Goal: Task Accomplishment & Management: Use online tool/utility

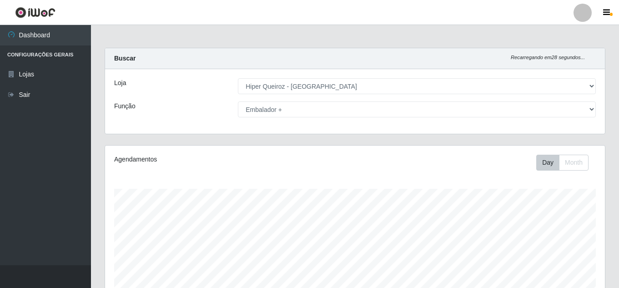
select select "513"
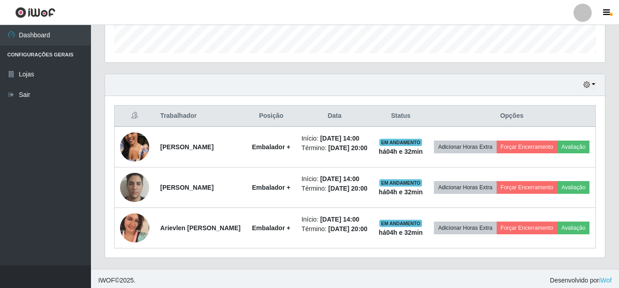
scroll to position [273, 0]
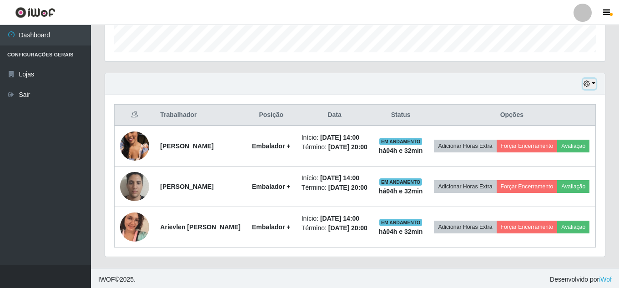
click at [590, 81] on icon "button" at bounding box center [587, 84] width 6 height 6
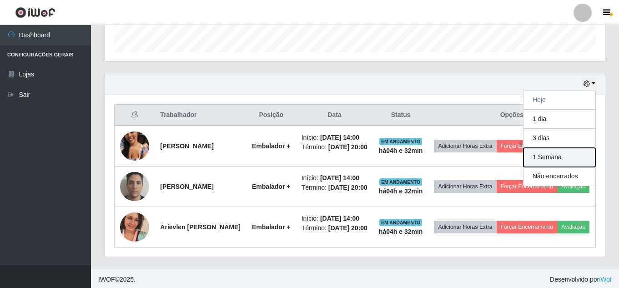
click at [539, 156] on button "1 Semana" at bounding box center [560, 157] width 72 height 19
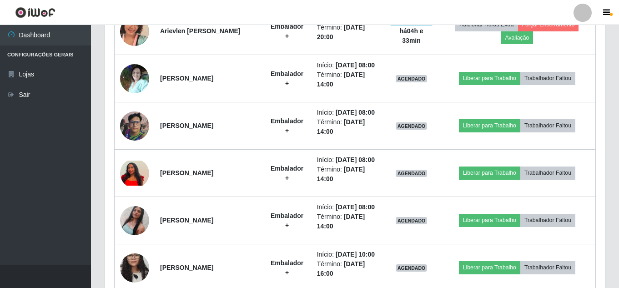
scroll to position [500, 0]
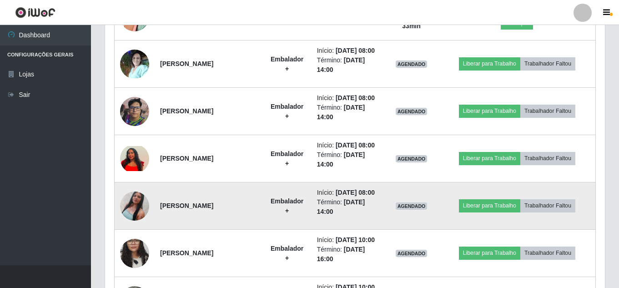
click at [134, 204] on img at bounding box center [134, 206] width 29 height 52
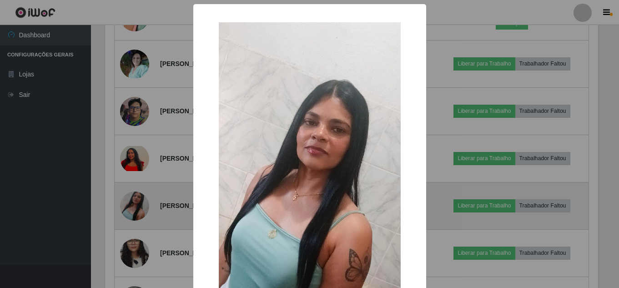
scroll to position [189, 495]
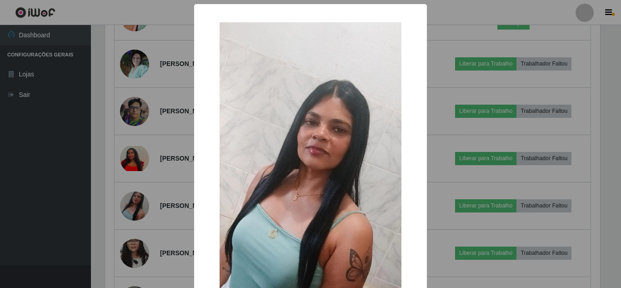
click at [83, 206] on div "× OK Cancel" at bounding box center [310, 144] width 621 height 288
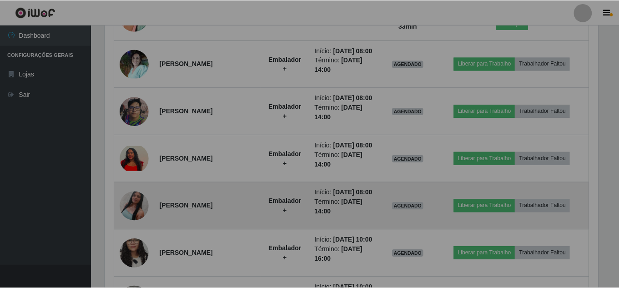
scroll to position [189, 500]
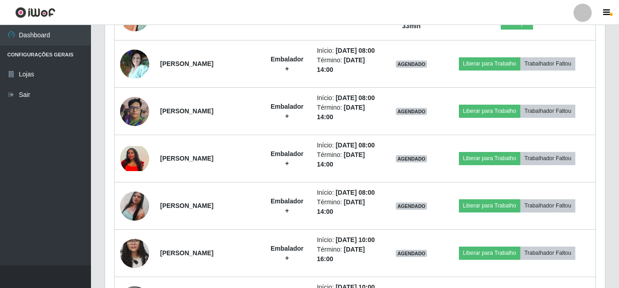
drag, startPoint x: 252, startPoint y: 242, endPoint x: 10, endPoint y: 208, distance: 244.4
click at [10, 208] on ul "Dashboard Configurações Gerais Lojas Sair" at bounding box center [45, 145] width 91 height 240
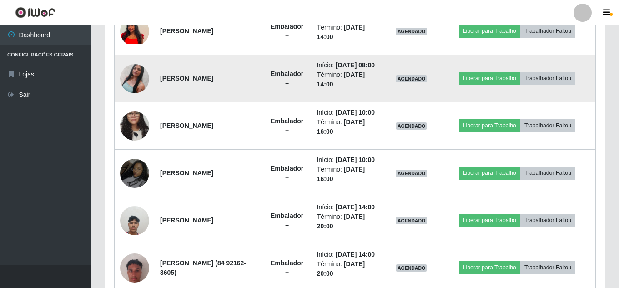
scroll to position [637, 0]
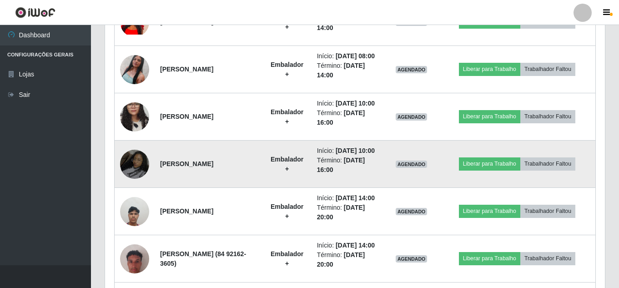
click at [136, 163] on img at bounding box center [134, 164] width 29 height 52
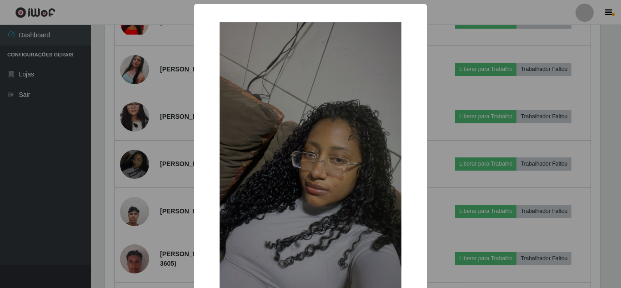
click at [50, 163] on div "× OK Cancel" at bounding box center [310, 144] width 621 height 288
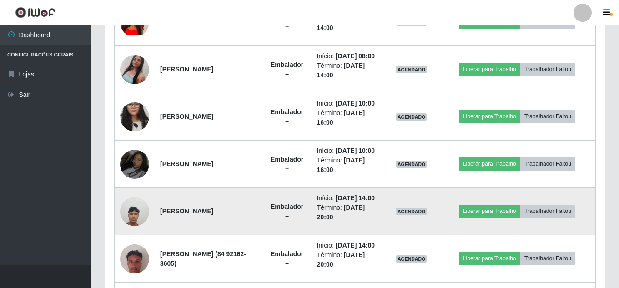
scroll to position [189, 500]
click at [130, 216] on img at bounding box center [134, 211] width 29 height 39
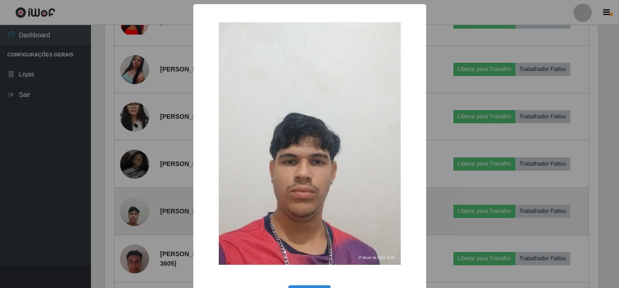
scroll to position [189, 495]
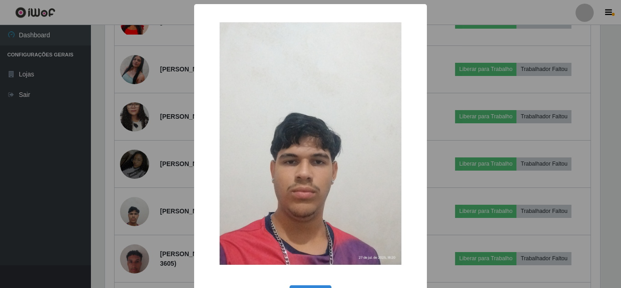
click at [23, 204] on div "× OK Cancel" at bounding box center [310, 144] width 621 height 288
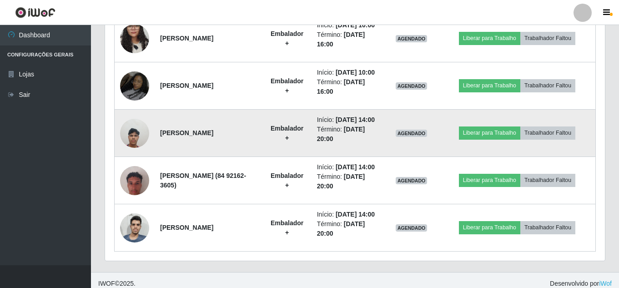
scroll to position [722, 0]
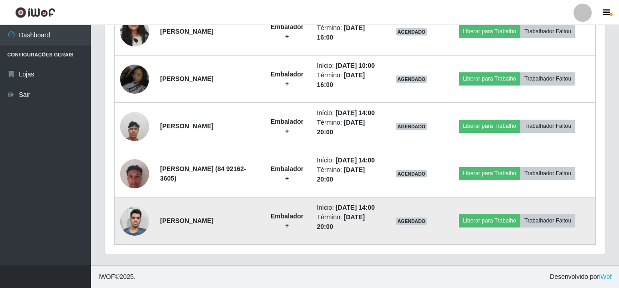
click at [140, 219] on img at bounding box center [134, 220] width 29 height 39
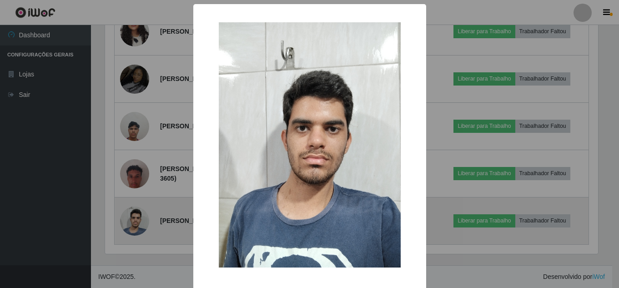
scroll to position [189, 495]
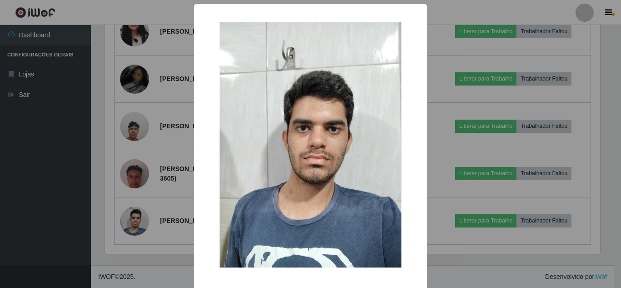
click at [64, 176] on div "× OK Cancel" at bounding box center [310, 144] width 621 height 288
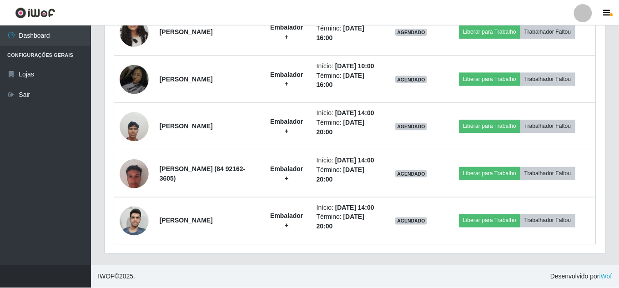
scroll to position [189, 500]
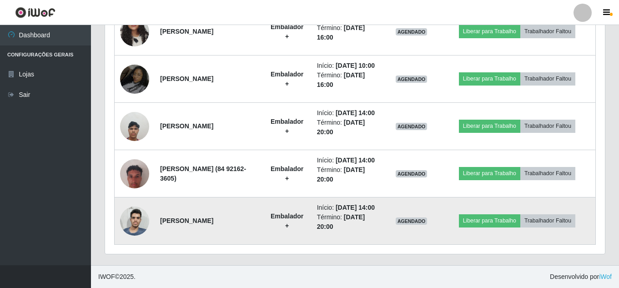
click at [137, 218] on img at bounding box center [134, 220] width 29 height 39
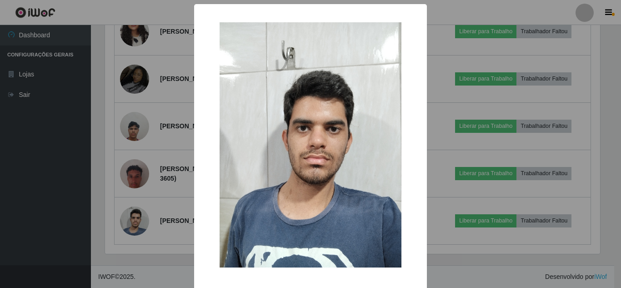
click at [156, 242] on div "× OK Cancel" at bounding box center [310, 144] width 621 height 288
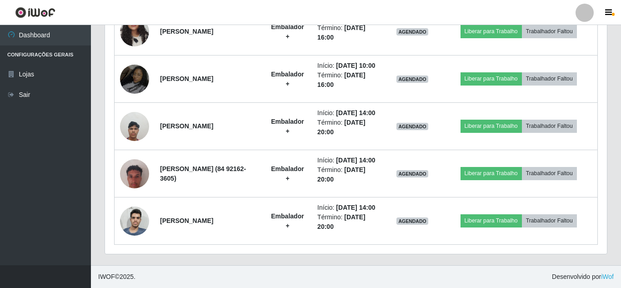
scroll to position [189, 500]
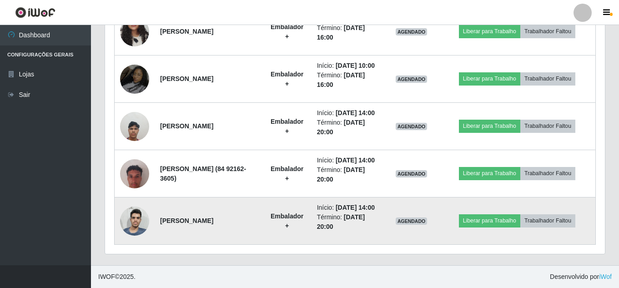
click at [131, 218] on img at bounding box center [134, 220] width 29 height 39
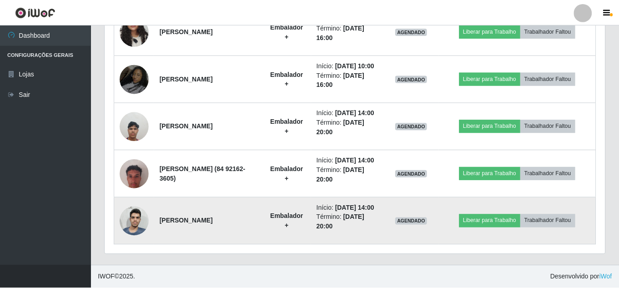
scroll to position [189, 495]
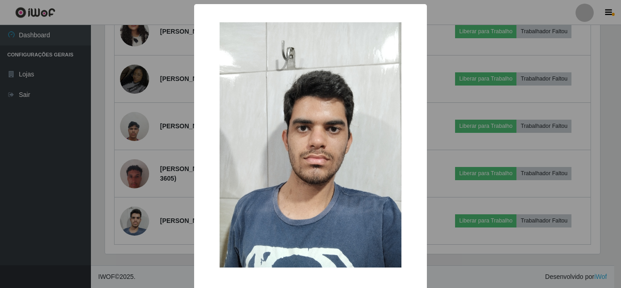
click at [91, 196] on div "× OK Cancel" at bounding box center [310, 144] width 621 height 288
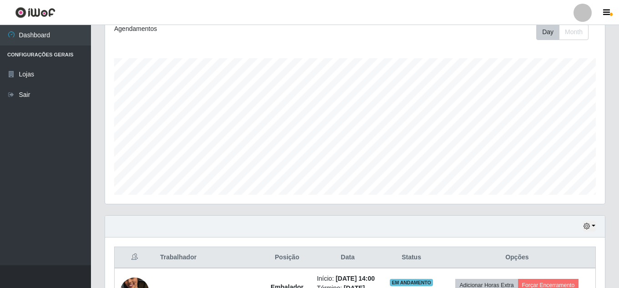
scroll to position [0, 0]
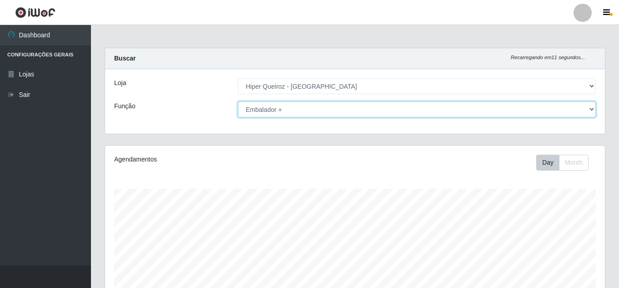
click at [302, 108] on select "[Selecione...] Embalador Embalador + Embalador ++ Operador de Caixa + Operador …" at bounding box center [417, 109] width 358 height 16
select select "71"
click at [238, 101] on select "[Selecione...] Embalador Embalador + Embalador ++ Operador de Caixa + Operador …" at bounding box center [417, 109] width 358 height 16
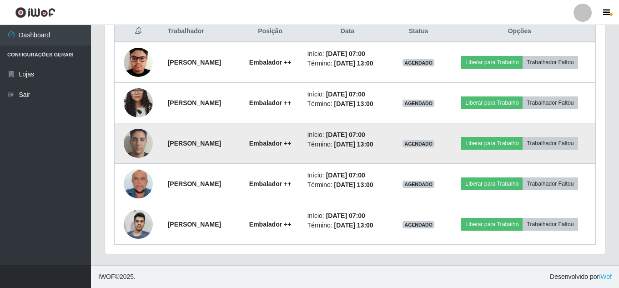
scroll to position [345, 0]
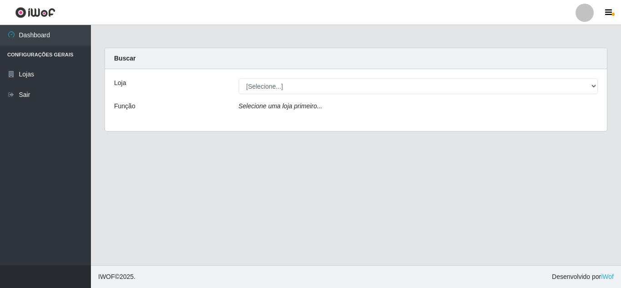
click at [0, 158] on ul "Dashboard Configurações Gerais Lojas Sair" at bounding box center [45, 145] width 91 height 240
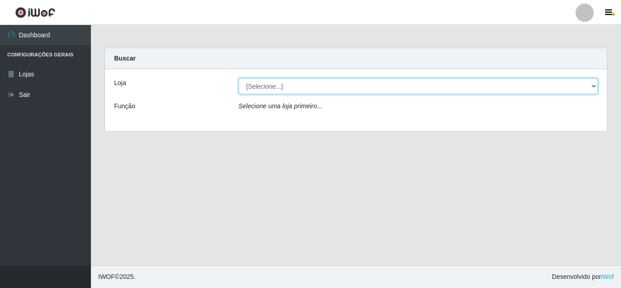
click at [304, 90] on select "[Selecione...] Hiper Queiroz - [GEOGRAPHIC_DATA]" at bounding box center [419, 86] width 360 height 16
select select "513"
click at [239, 78] on select "[Selecione...] Hiper Queiroz - [GEOGRAPHIC_DATA]" at bounding box center [419, 86] width 360 height 16
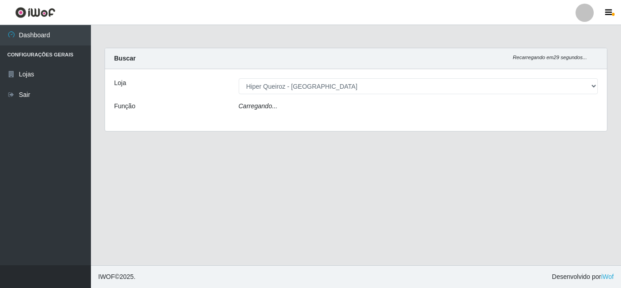
click at [282, 106] on div "Carregando..." at bounding box center [418, 107] width 373 height 13
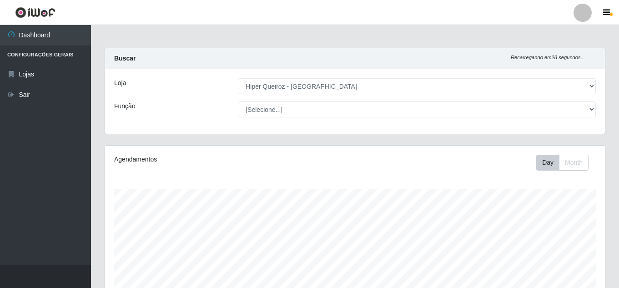
scroll to position [189, 500]
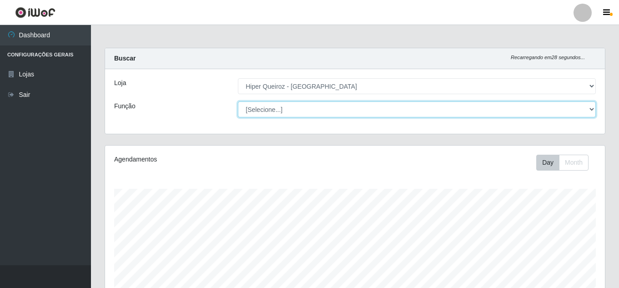
click at [266, 113] on select "[Selecione...] Embalador Embalador + Embalador ++ Operador de Caixa + Operador …" at bounding box center [417, 109] width 358 height 16
click at [238, 101] on select "[Selecione...] Embalador Embalador + Embalador ++ Operador de Caixa + Operador …" at bounding box center [417, 109] width 358 height 16
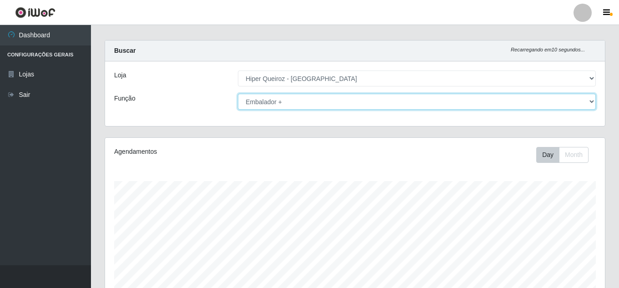
scroll to position [0, 0]
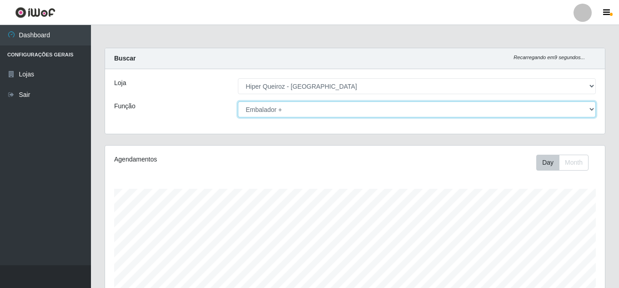
click at [278, 106] on select "[Selecione...] Embalador Embalador + Embalador ++ Operador de Caixa + Operador …" at bounding box center [417, 109] width 358 height 16
click at [238, 101] on select "[Selecione...] Embalador Embalador + Embalador ++ Operador de Caixa + Operador …" at bounding box center [417, 109] width 358 height 16
click at [280, 107] on select "[Selecione...] Embalador Embalador + Embalador ++ Operador de Caixa + Operador …" at bounding box center [417, 109] width 358 height 16
select select "73"
click at [238, 101] on select "[Selecione...] Embalador Embalador + Embalador ++ Operador de Caixa + Operador …" at bounding box center [417, 109] width 358 height 16
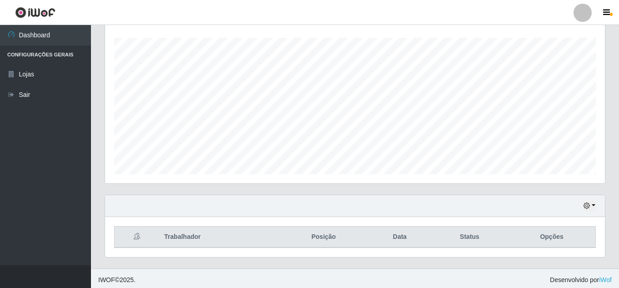
scroll to position [154, 0]
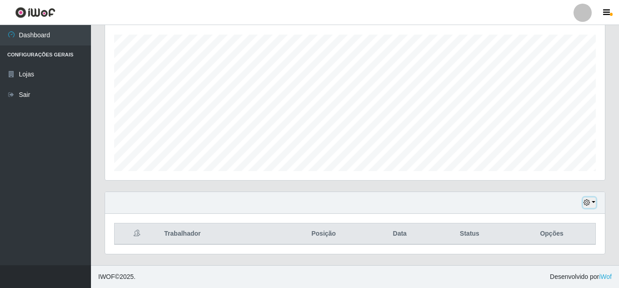
click at [591, 202] on button "button" at bounding box center [589, 202] width 13 height 10
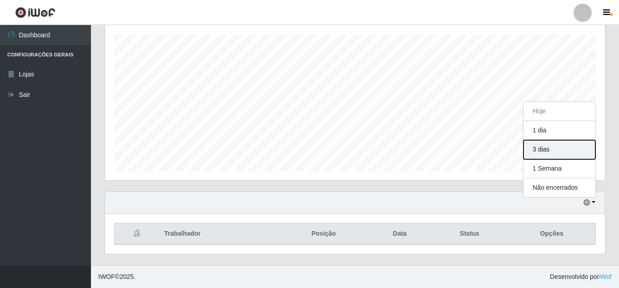
click at [549, 150] on button "3 dias" at bounding box center [560, 149] width 72 height 19
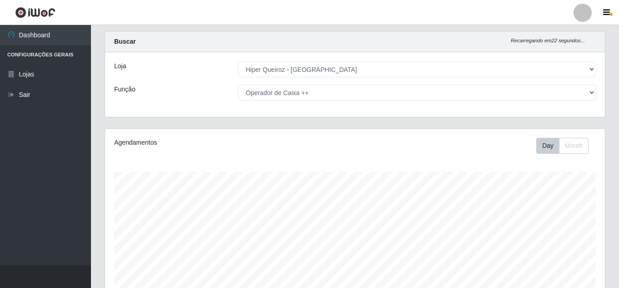
scroll to position [0, 0]
